Goal: Navigation & Orientation: Locate item on page

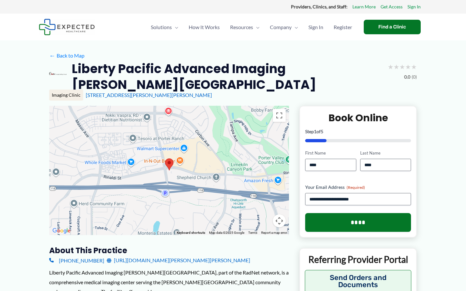
click at [219, 205] on div at bounding box center [169, 170] width 240 height 129
click at [213, 128] on div at bounding box center [169, 170] width 240 height 129
click at [278, 114] on button "Toggle fullscreen view" at bounding box center [279, 115] width 13 height 13
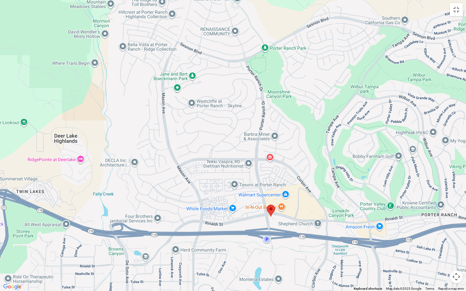
drag, startPoint x: 68, startPoint y: 150, endPoint x: 106, endPoint y: 221, distance: 80.9
click at [106, 221] on div at bounding box center [233, 145] width 466 height 291
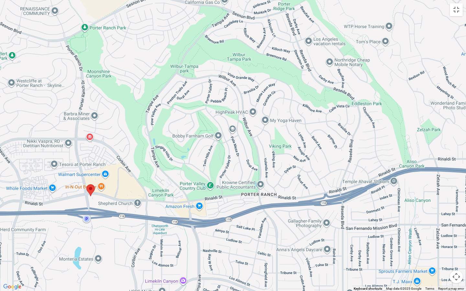
drag, startPoint x: 436, startPoint y: 169, endPoint x: 256, endPoint y: 148, distance: 181.1
click at [256, 148] on div at bounding box center [233, 145] width 466 height 291
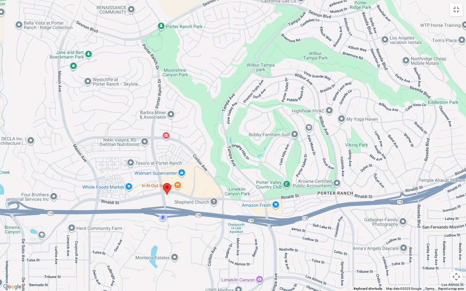
drag, startPoint x: 391, startPoint y: 138, endPoint x: 466, endPoint y: 137, distance: 75.1
click at [466, 137] on div at bounding box center [233, 145] width 466 height 291
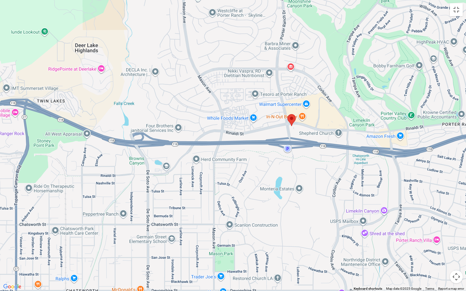
drag, startPoint x: 208, startPoint y: 182, endPoint x: 333, endPoint y: 113, distance: 142.9
click at [333, 113] on div at bounding box center [233, 145] width 466 height 291
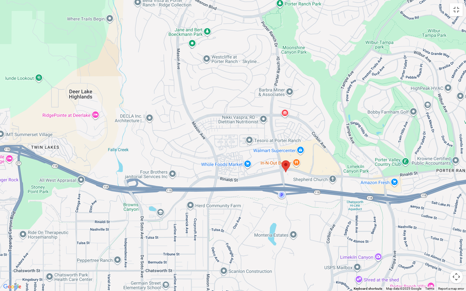
drag, startPoint x: 177, startPoint y: 245, endPoint x: 163, endPoint y: 288, distance: 45.8
click at [163, 288] on div at bounding box center [233, 145] width 466 height 291
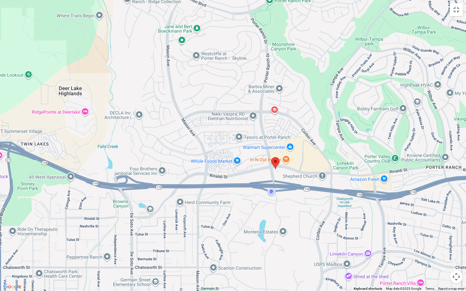
click at [271, 157] on area at bounding box center [271, 157] width 0 height 0
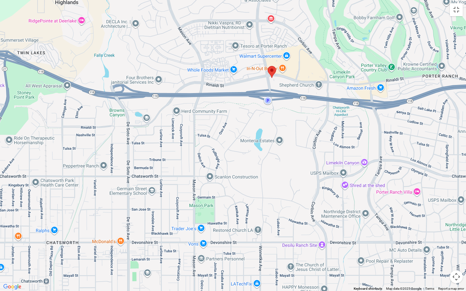
drag, startPoint x: 272, startPoint y: 228, endPoint x: 270, endPoint y: 132, distance: 96.5
click at [270, 132] on div at bounding box center [233, 145] width 466 height 291
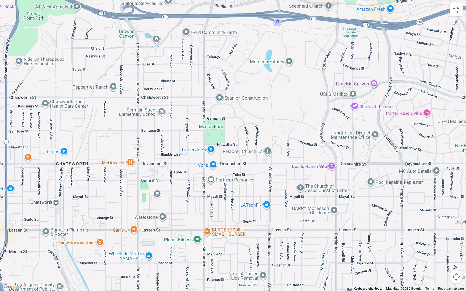
drag, startPoint x: 293, startPoint y: 220, endPoint x: 307, endPoint y: 221, distance: 14.6
click at [307, 221] on div at bounding box center [233, 145] width 466 height 291
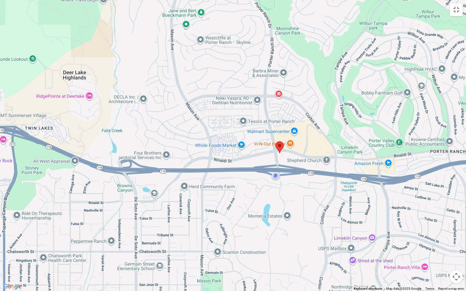
click at [457, 278] on button "Map camera controls" at bounding box center [456, 277] width 13 height 13
click at [441, 276] on button "Zoom out" at bounding box center [440, 277] width 13 height 13
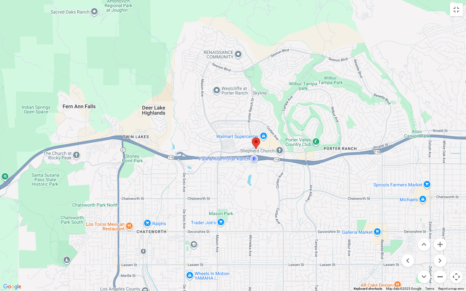
click at [441, 276] on button "Zoom out" at bounding box center [440, 277] width 13 height 13
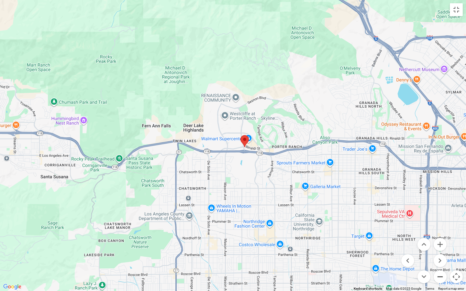
click at [441, 276] on button "Zoom out" at bounding box center [440, 277] width 13 height 13
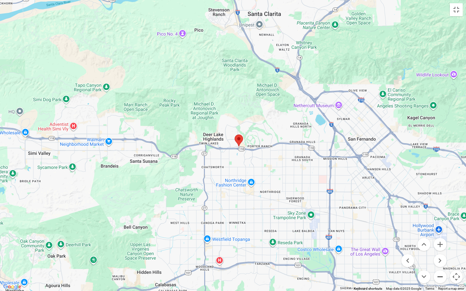
click at [441, 277] on button "Zoom out" at bounding box center [440, 277] width 13 height 13
